Goal: Check status

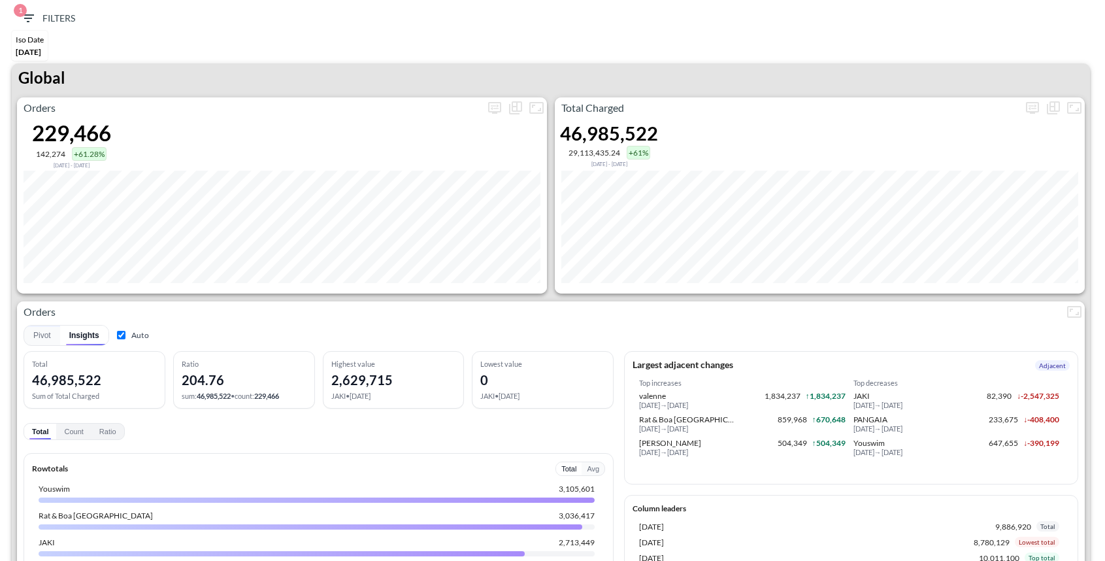
scroll to position [2545, 0]
click at [1030, 110] on icon "more" at bounding box center [1032, 108] width 13 height 12
click at [919, 208] on body "BI.P.EYE, Interactive Analytics Dashboards 1 Filters Iso Date May 01, 2025 Glob…" at bounding box center [552, 280] width 1105 height 561
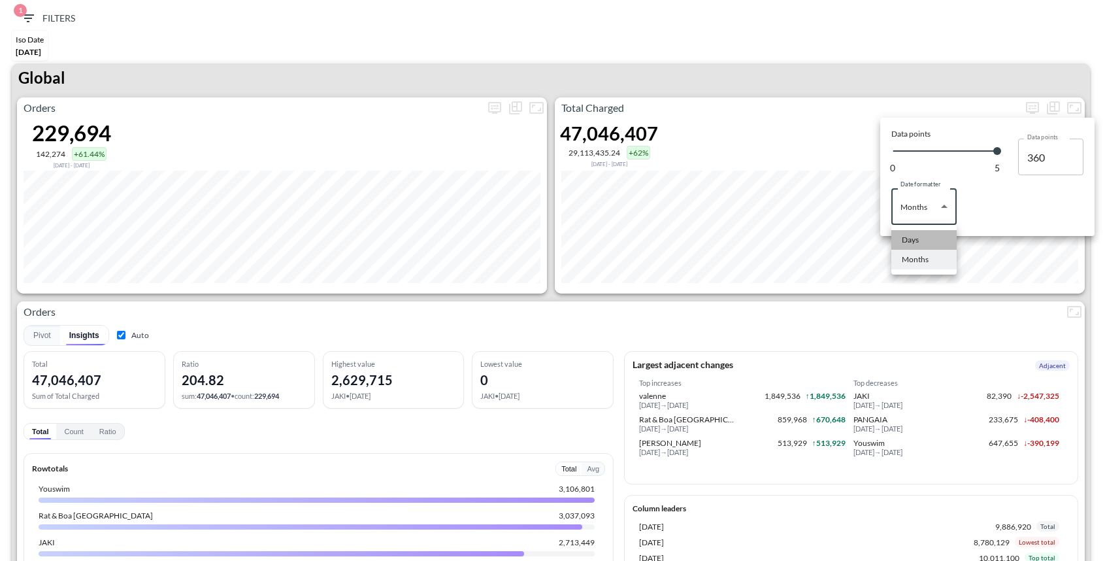
click at [916, 233] on li "Days" at bounding box center [924, 240] width 65 height 20
type input "Days"
type input "144"
click at [863, 50] on div at bounding box center [552, 280] width 1105 height 561
